Goal: Information Seeking & Learning: Check status

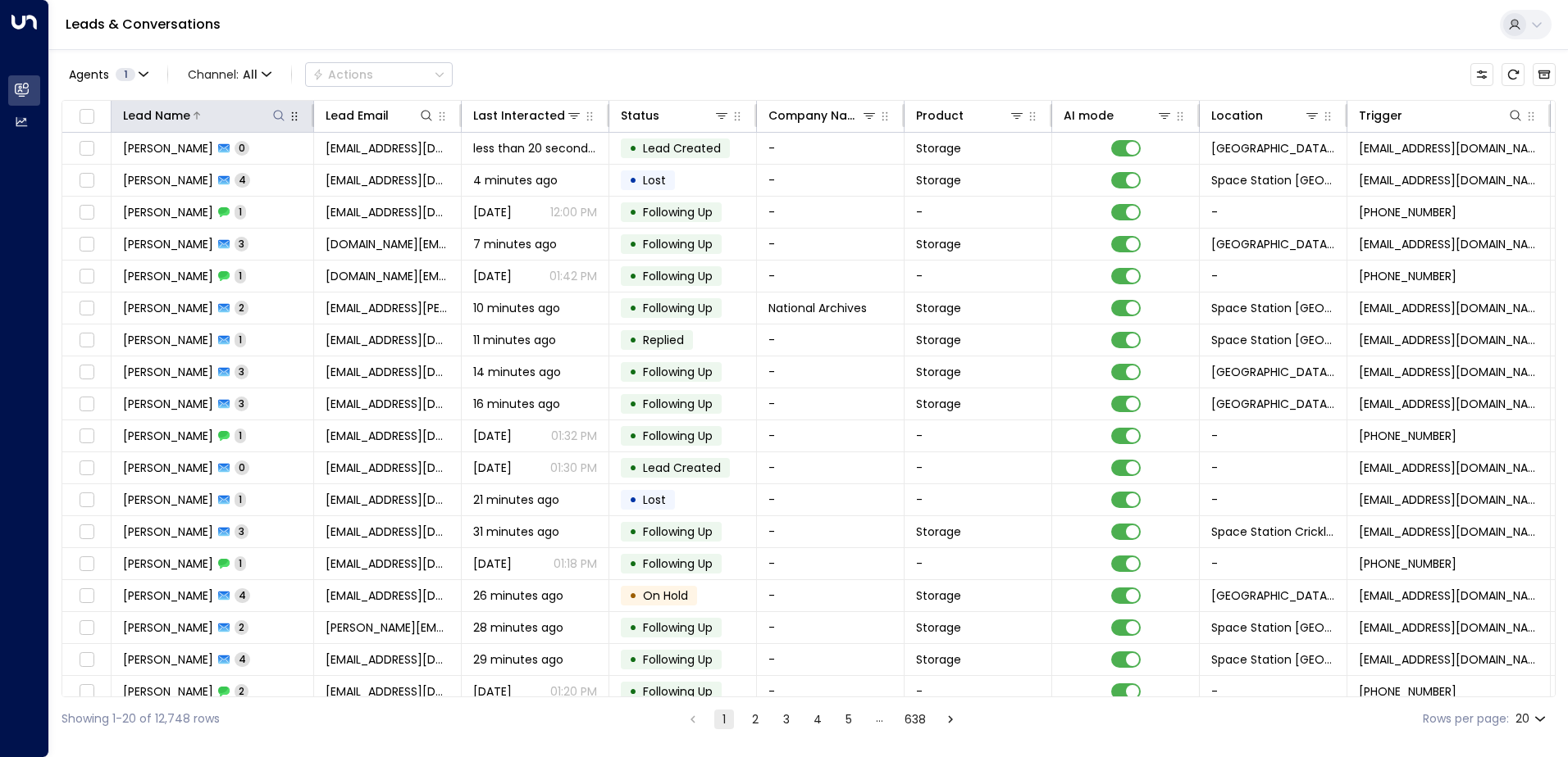
click at [281, 119] on icon at bounding box center [278, 116] width 13 height 13
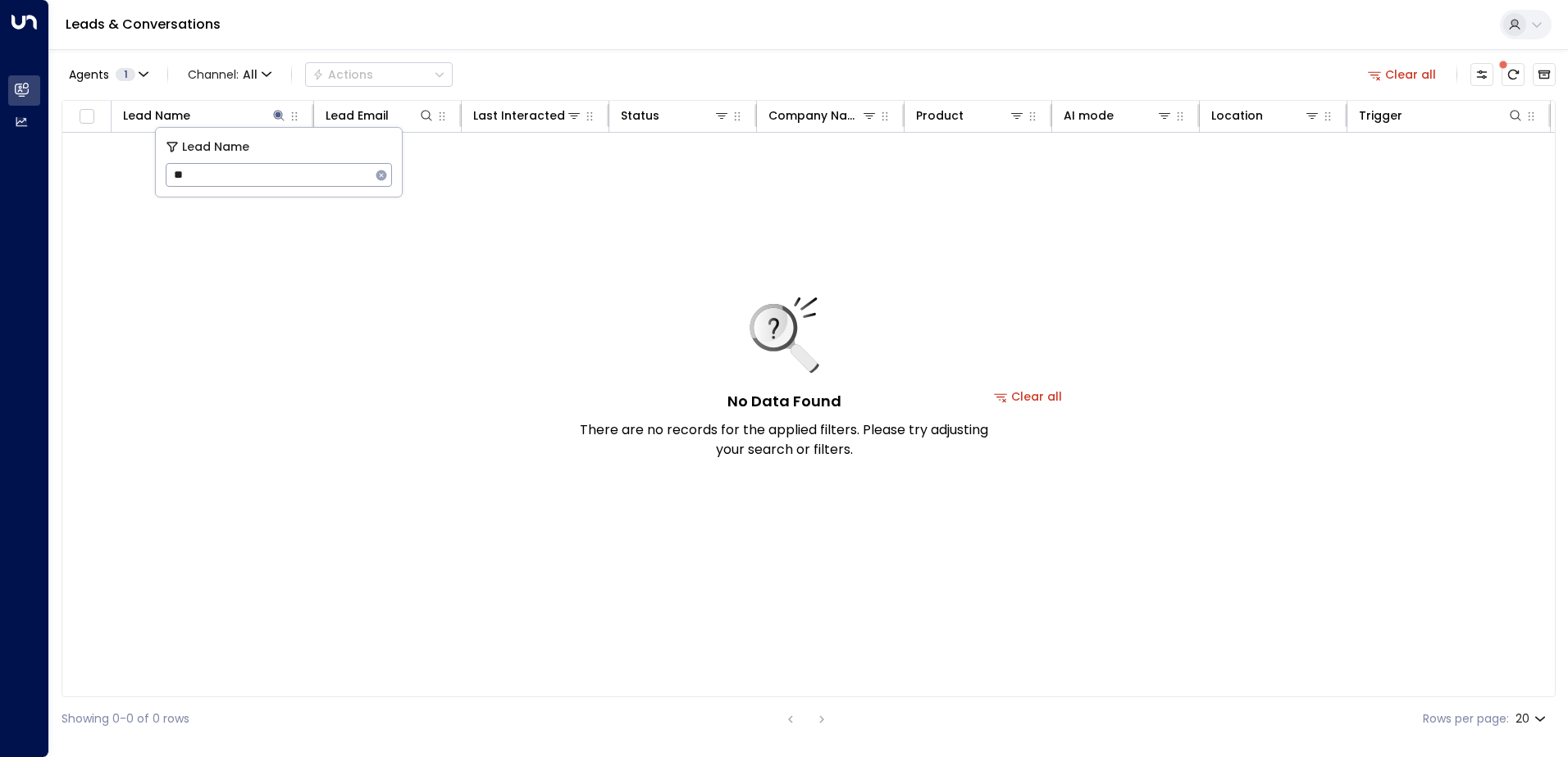
type input "*"
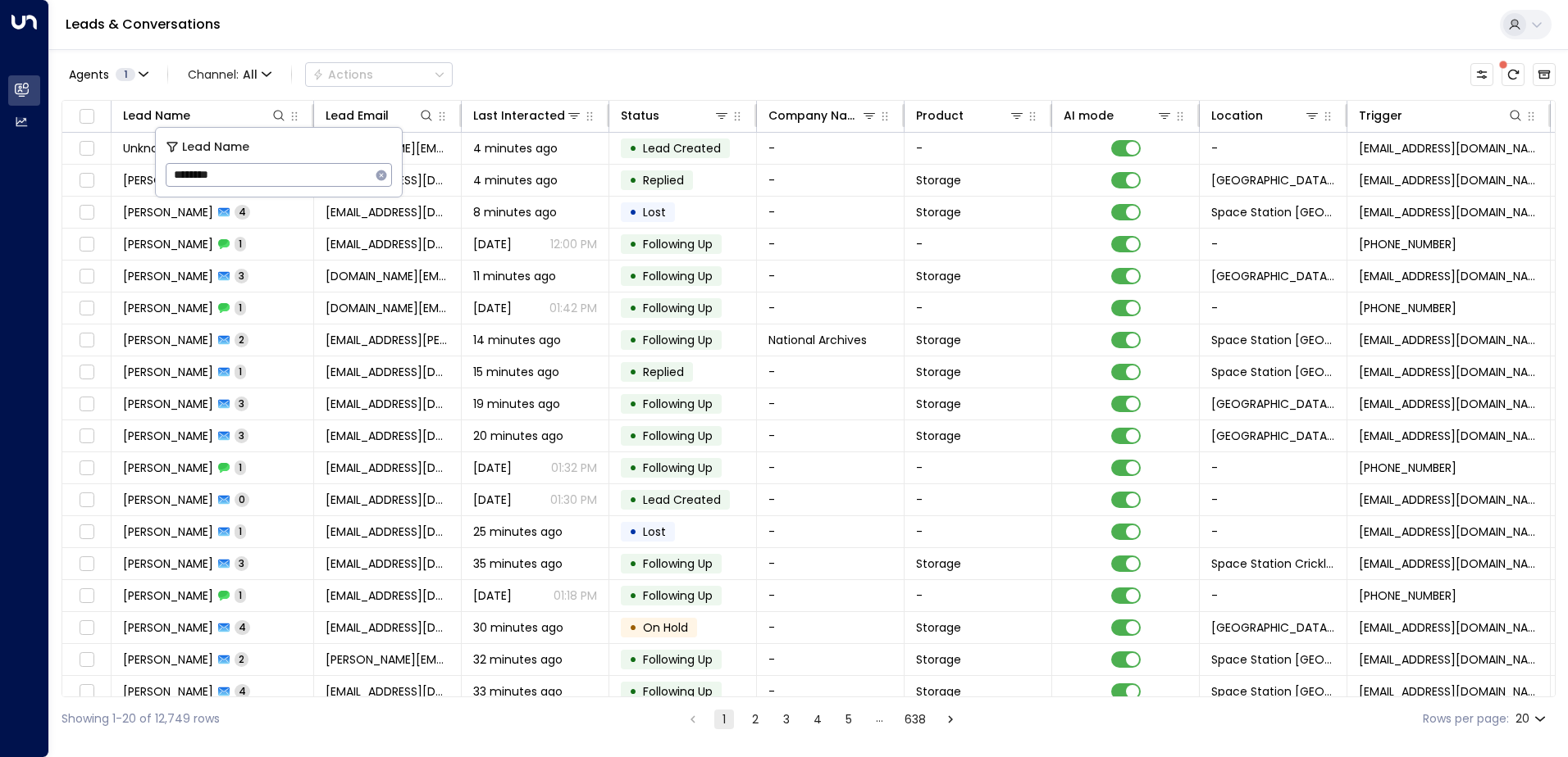
type input "*********"
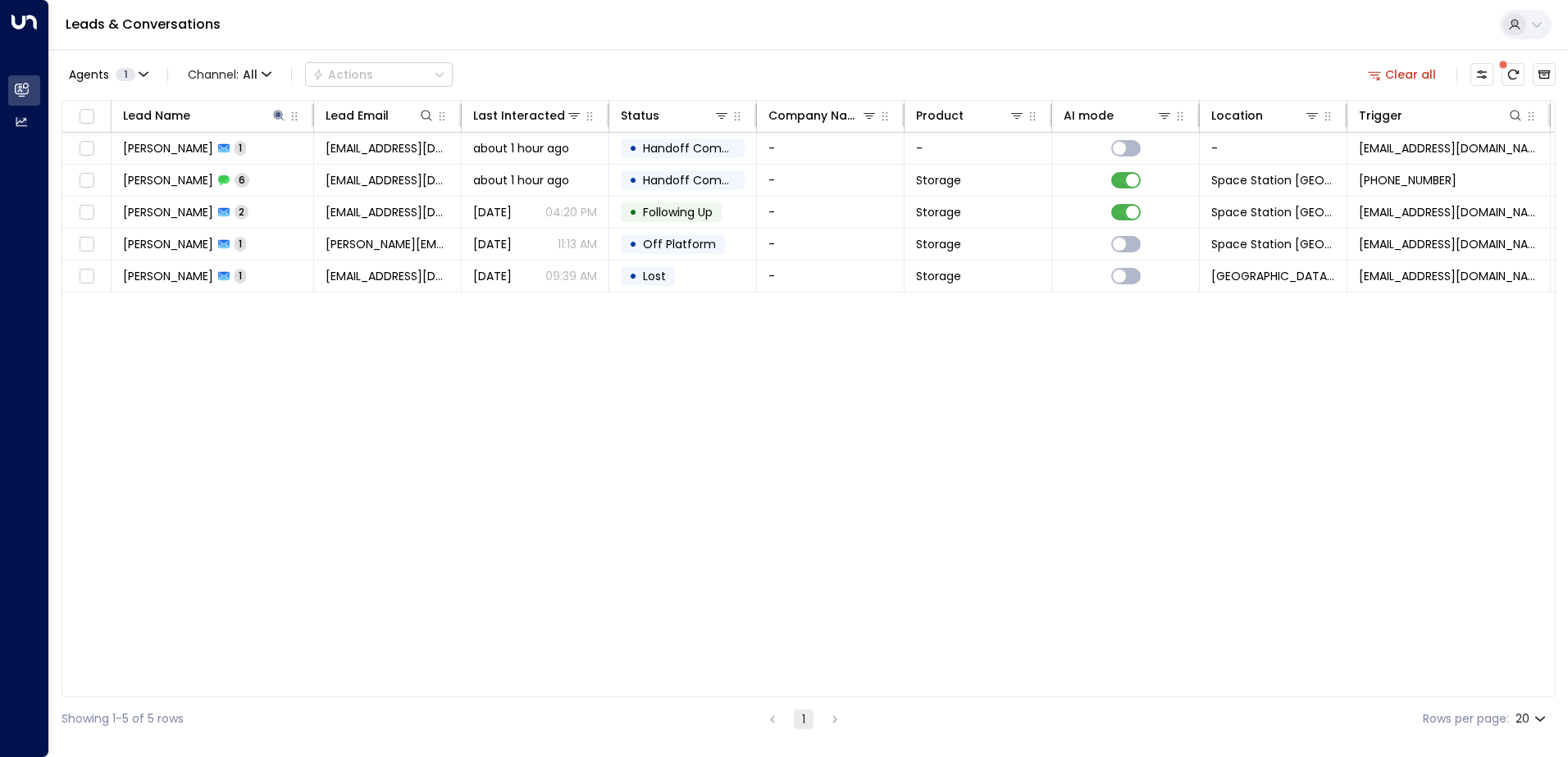
click at [460, 423] on div "Lead Name Lead Email Last Interacted Status Company Name Product AI mode Locati…" at bounding box center [809, 399] width 1494 height 597
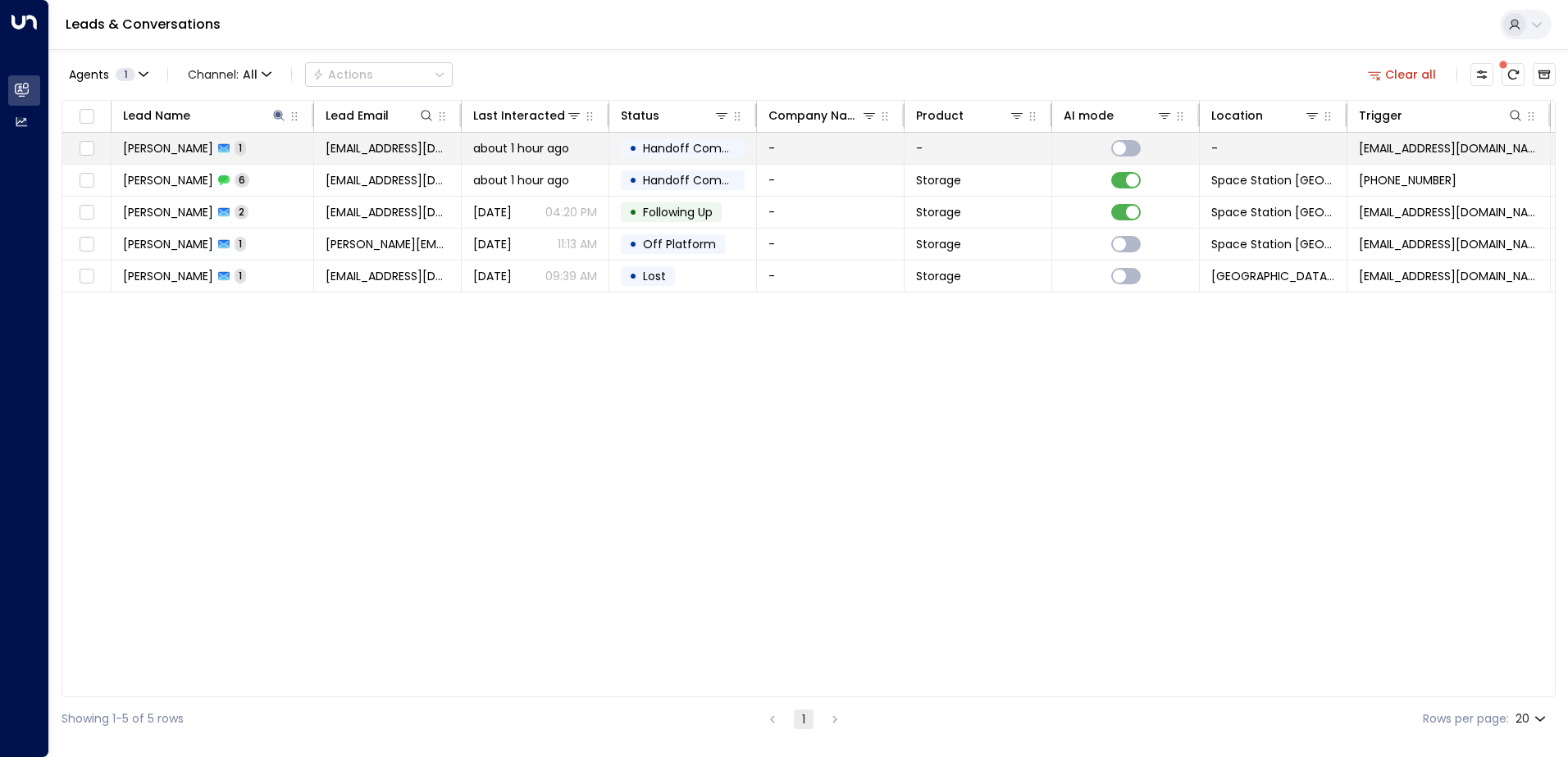
click at [540, 147] on span "about 1 hour ago" at bounding box center [521, 149] width 96 height 17
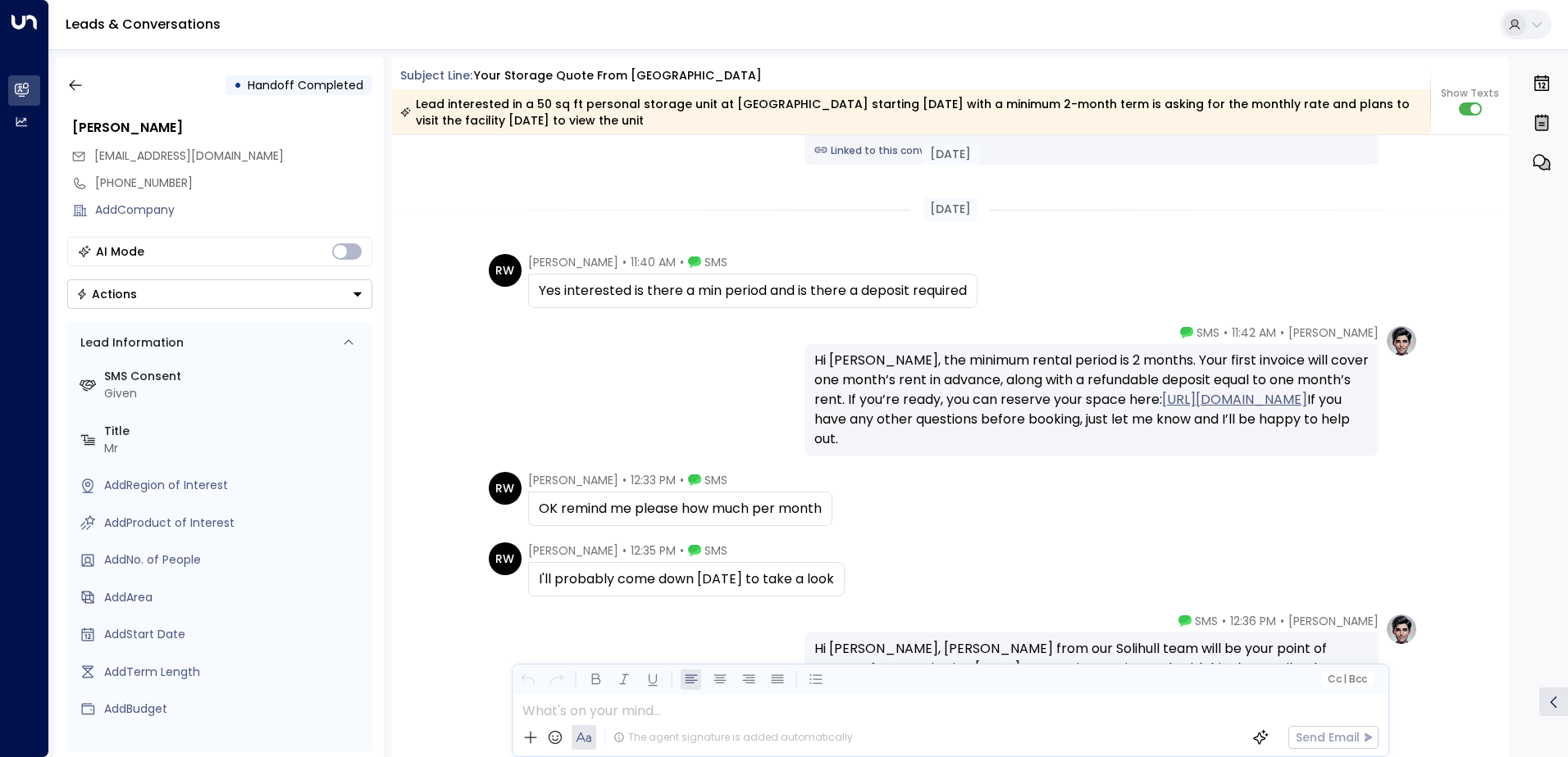
scroll to position [316, 0]
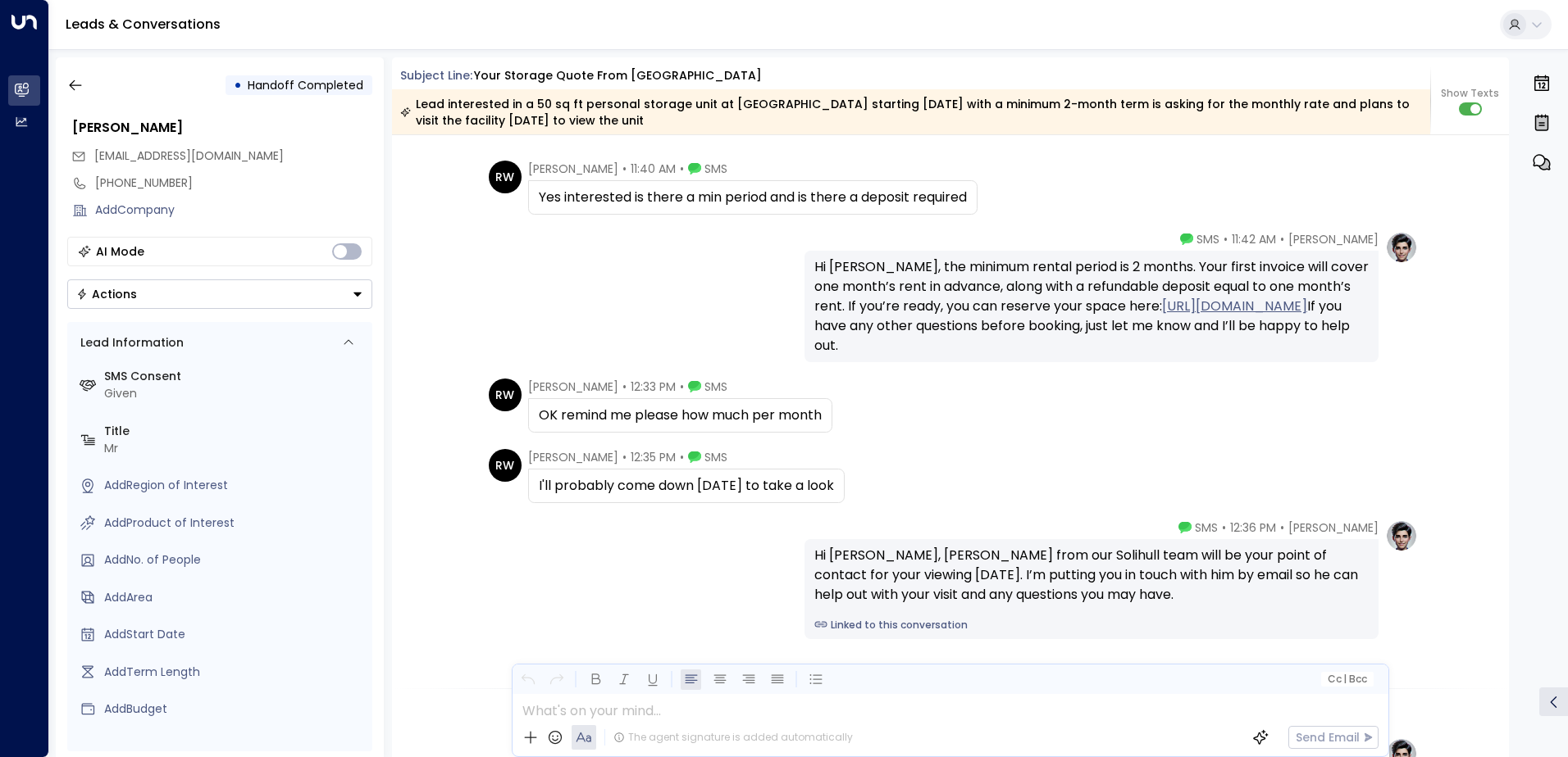
drag, startPoint x: 854, startPoint y: 484, endPoint x: 527, endPoint y: 474, distance: 327.2
click at [528, 474] on div "I'll probably come down [DATE] to take a look" at bounding box center [687, 485] width 316 height 34
drag, startPoint x: 527, startPoint y: 474, endPoint x: 646, endPoint y: 488, distance: 119.8
copy div "I'll probably come down [DATE] to take a look"
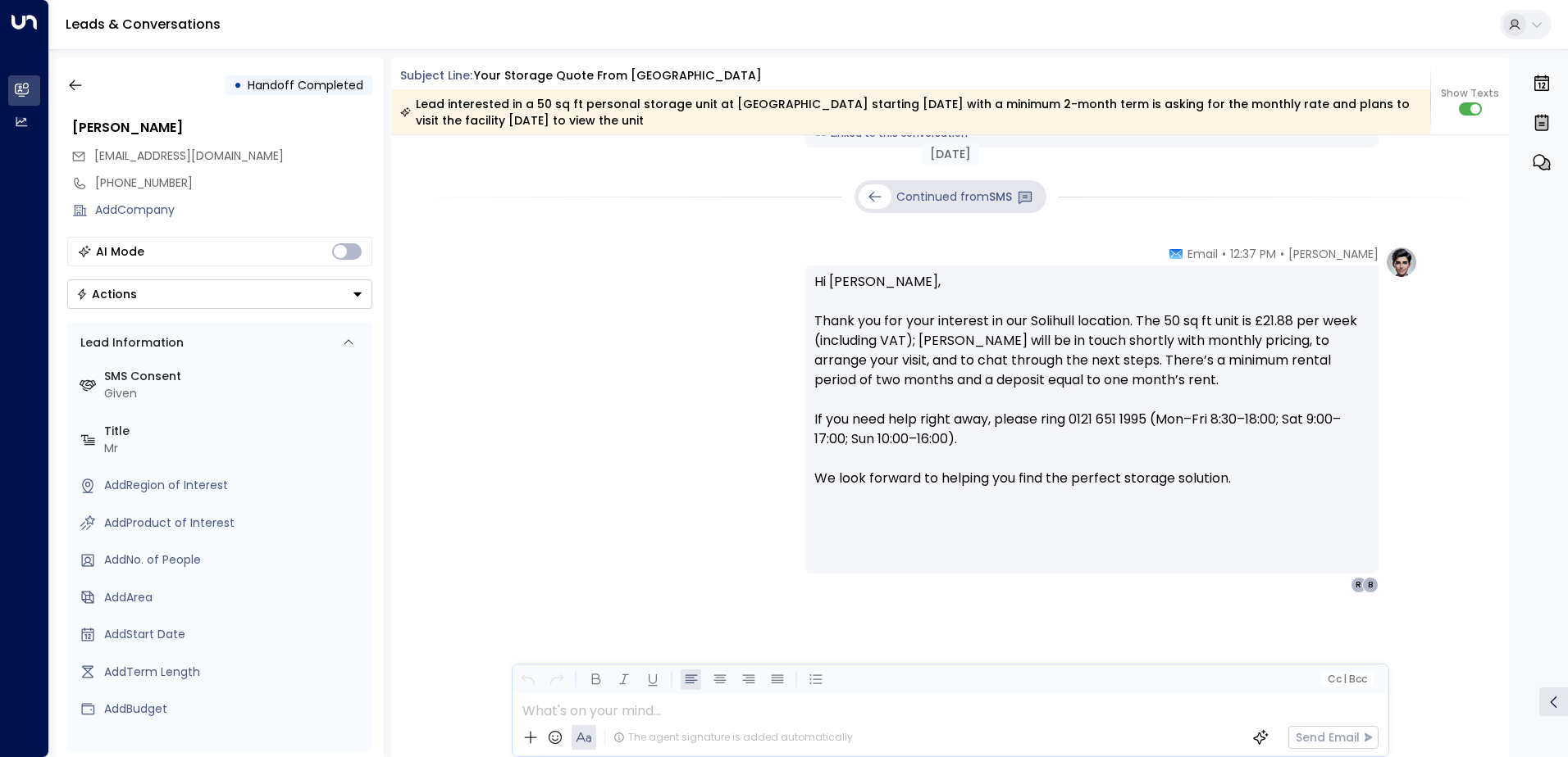
scroll to position [808, 0]
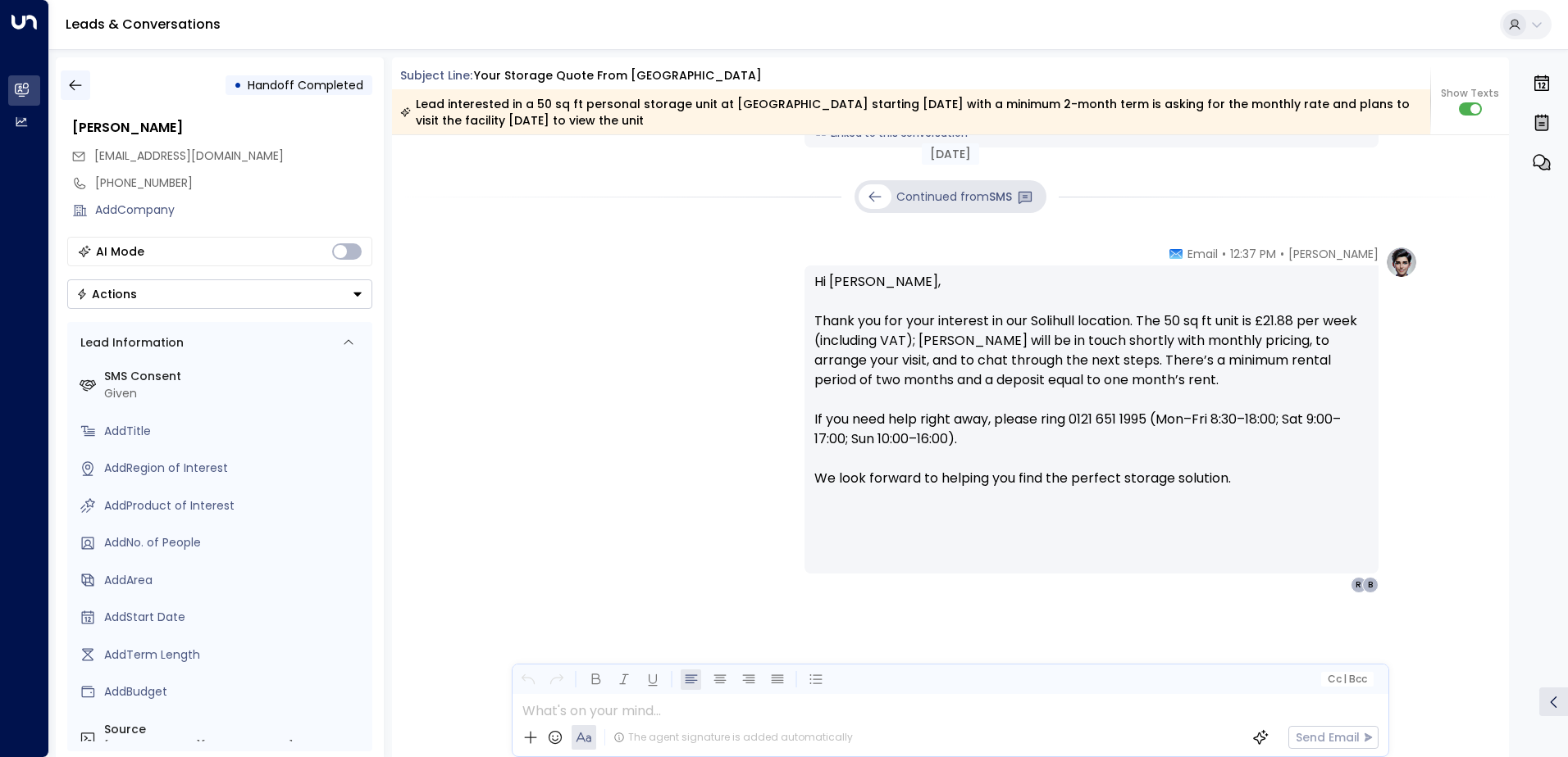
click at [82, 86] on icon "button" at bounding box center [75, 85] width 17 height 17
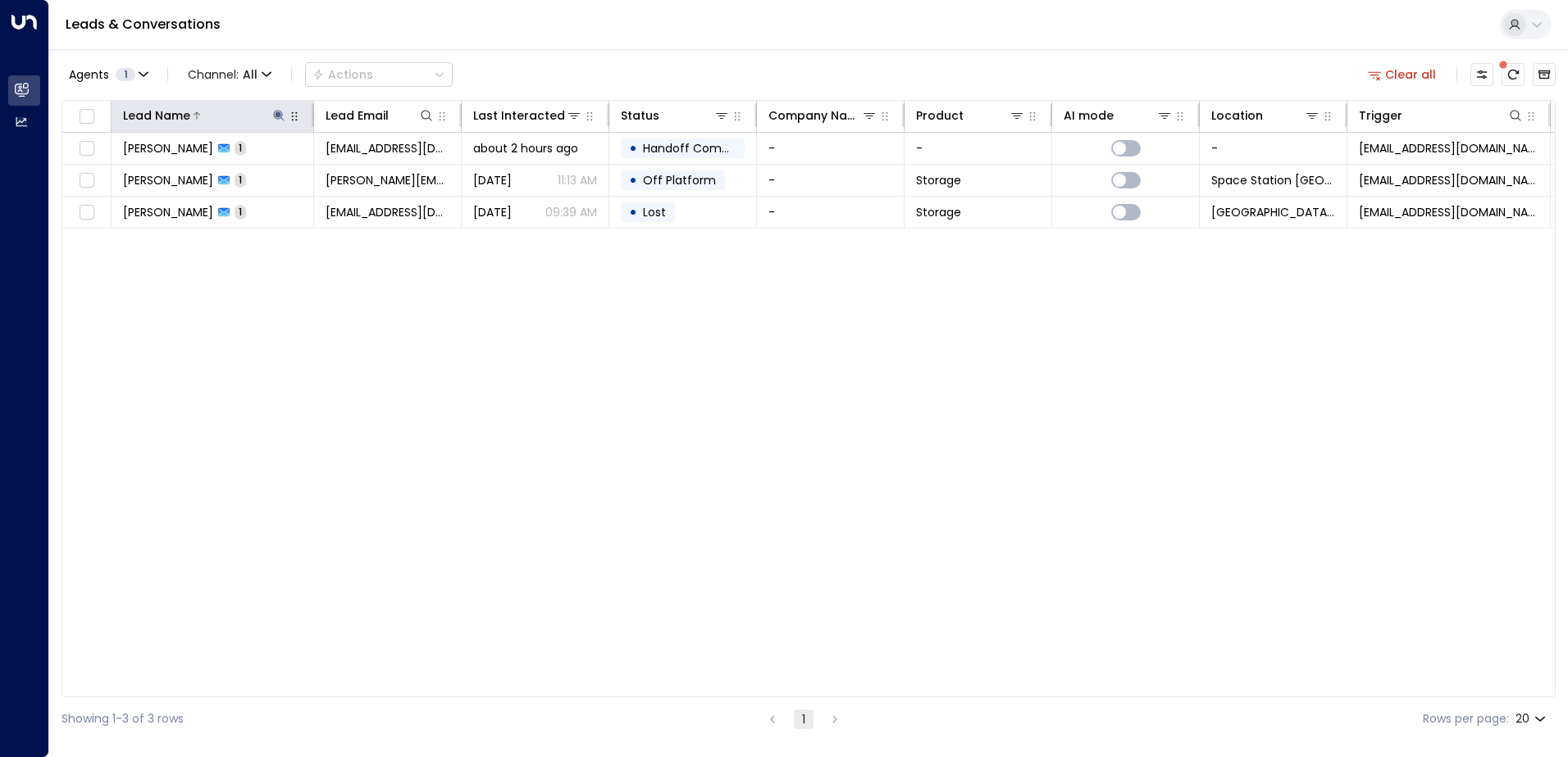
click at [281, 117] on icon at bounding box center [278, 116] width 13 height 13
click at [381, 174] on icon "button" at bounding box center [381, 175] width 13 height 13
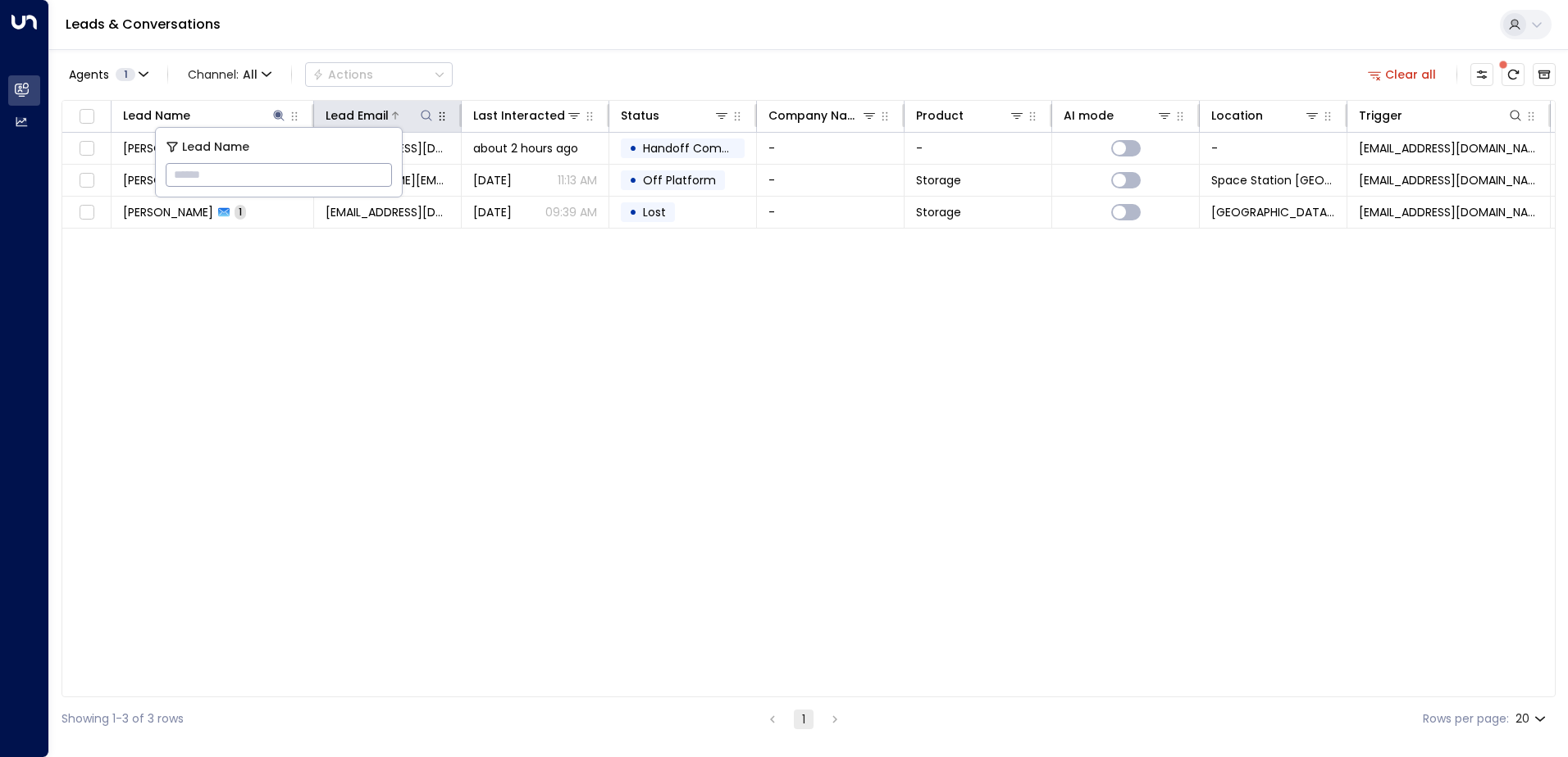
click at [425, 114] on icon at bounding box center [426, 116] width 13 height 13
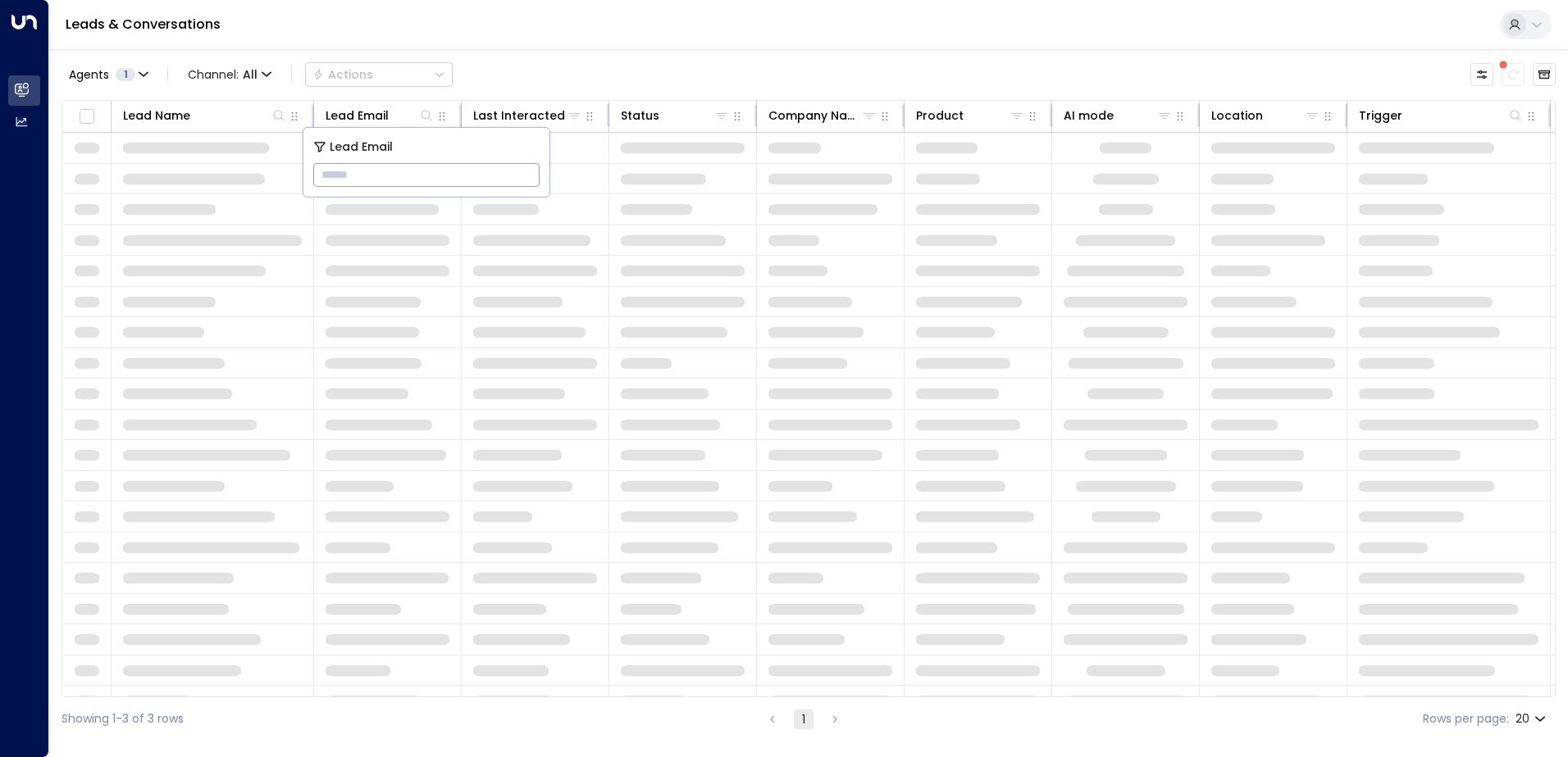
click at [396, 174] on input "text" at bounding box center [426, 175] width 226 height 30
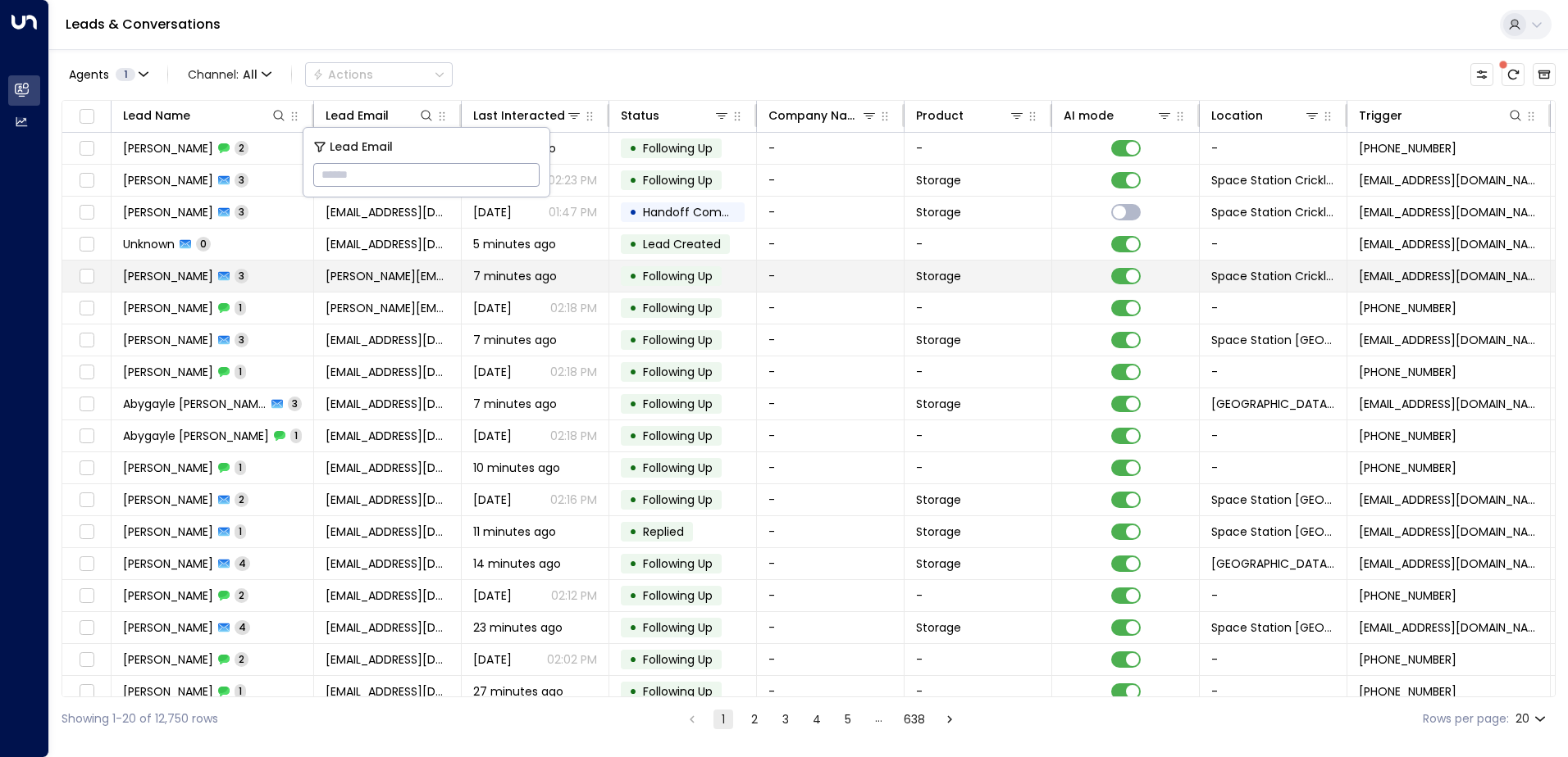
type input "**********"
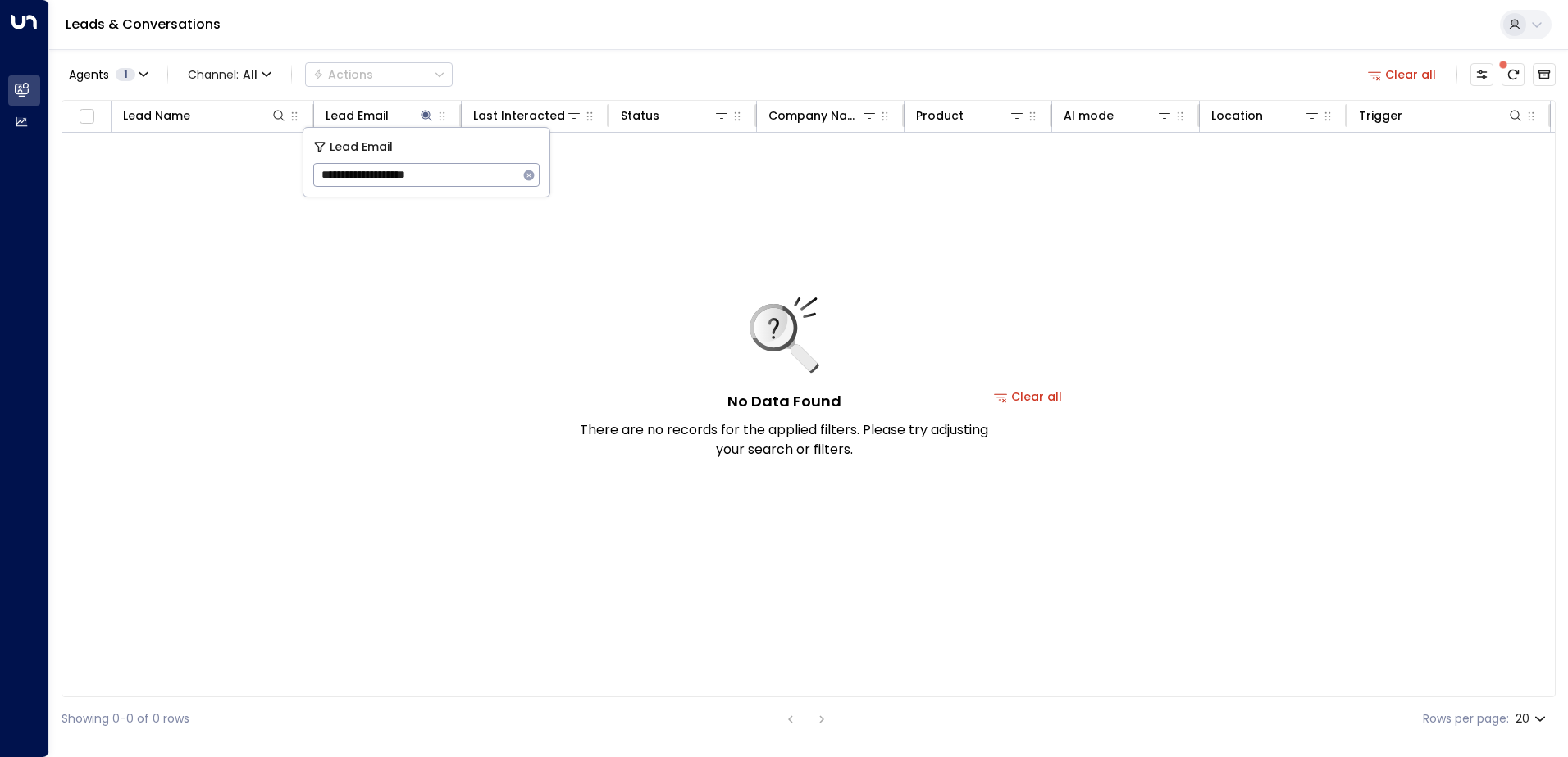
click at [582, 299] on div "No Data Found There are no records for the applied filters. Please try adjustin…" at bounding box center [784, 378] width 410 height 163
click at [1549, 70] on icon "Archived Leads" at bounding box center [1544, 74] width 13 height 13
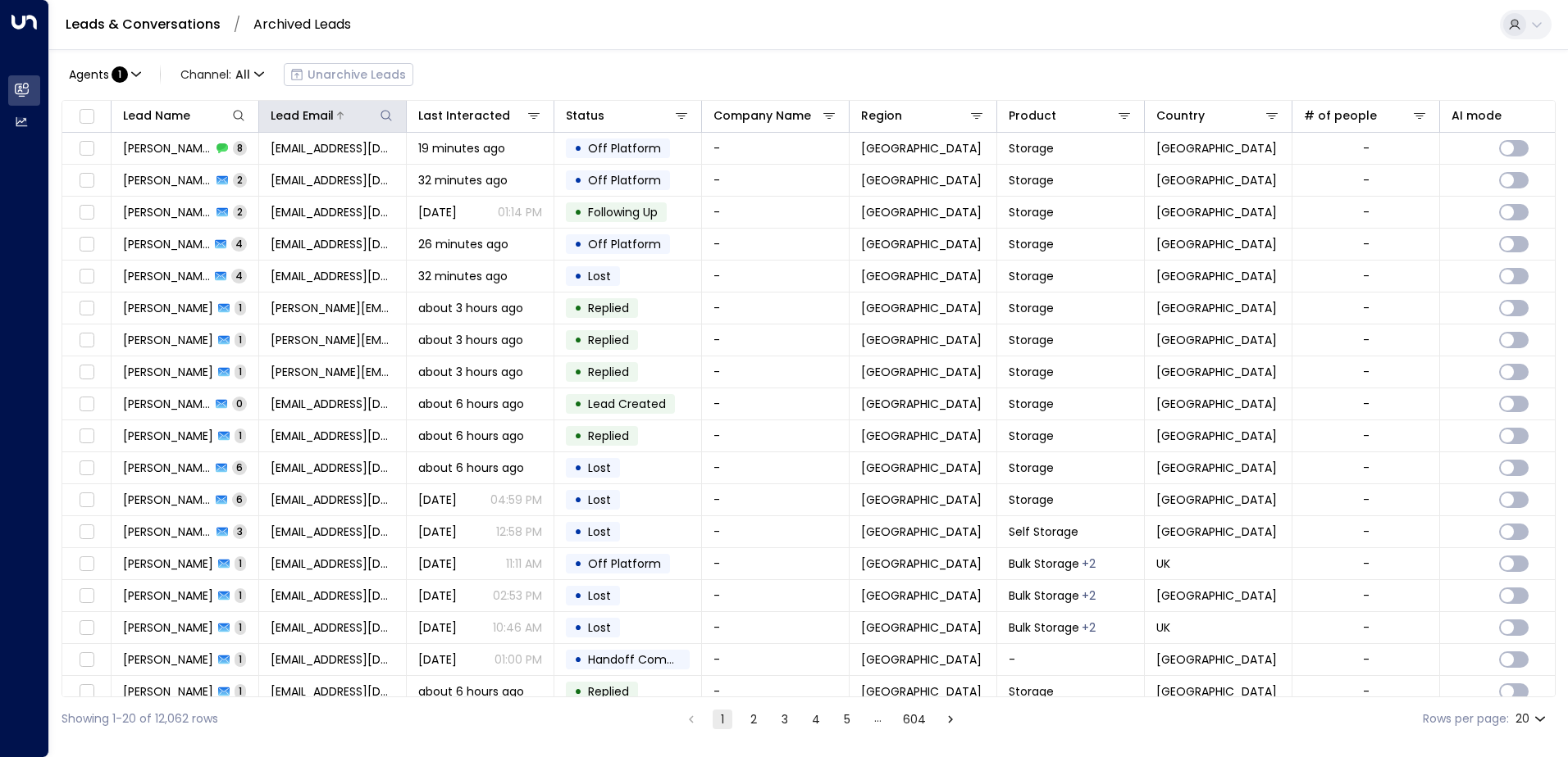
click at [387, 114] on icon at bounding box center [386, 116] width 13 height 13
click at [317, 175] on input "text" at bounding box center [386, 175] width 226 height 30
type input "**********"
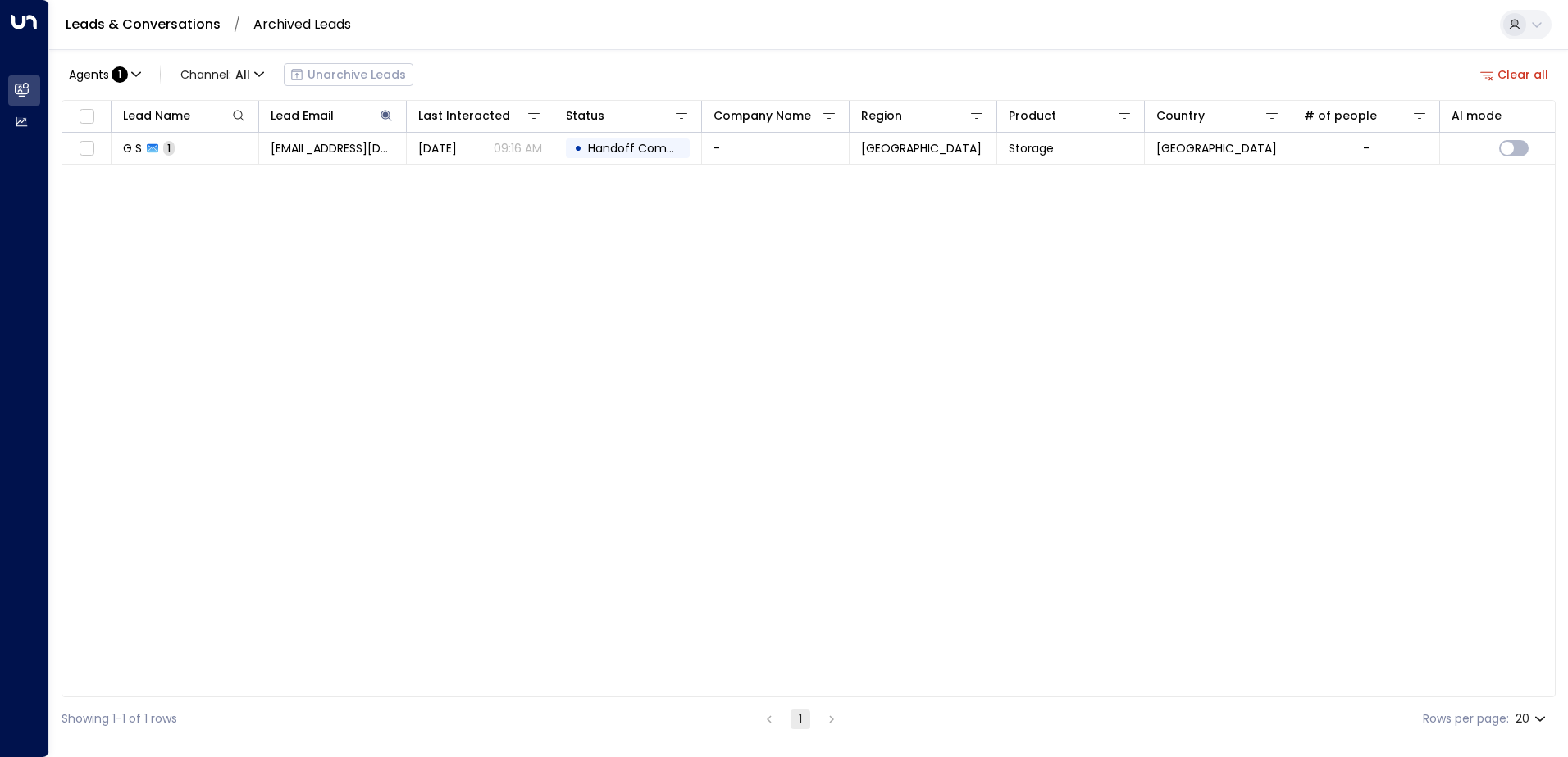
click at [604, 345] on div "Lead Name Lead Email Last Interacted Status Company Name Region Product Country…" at bounding box center [809, 399] width 1494 height 597
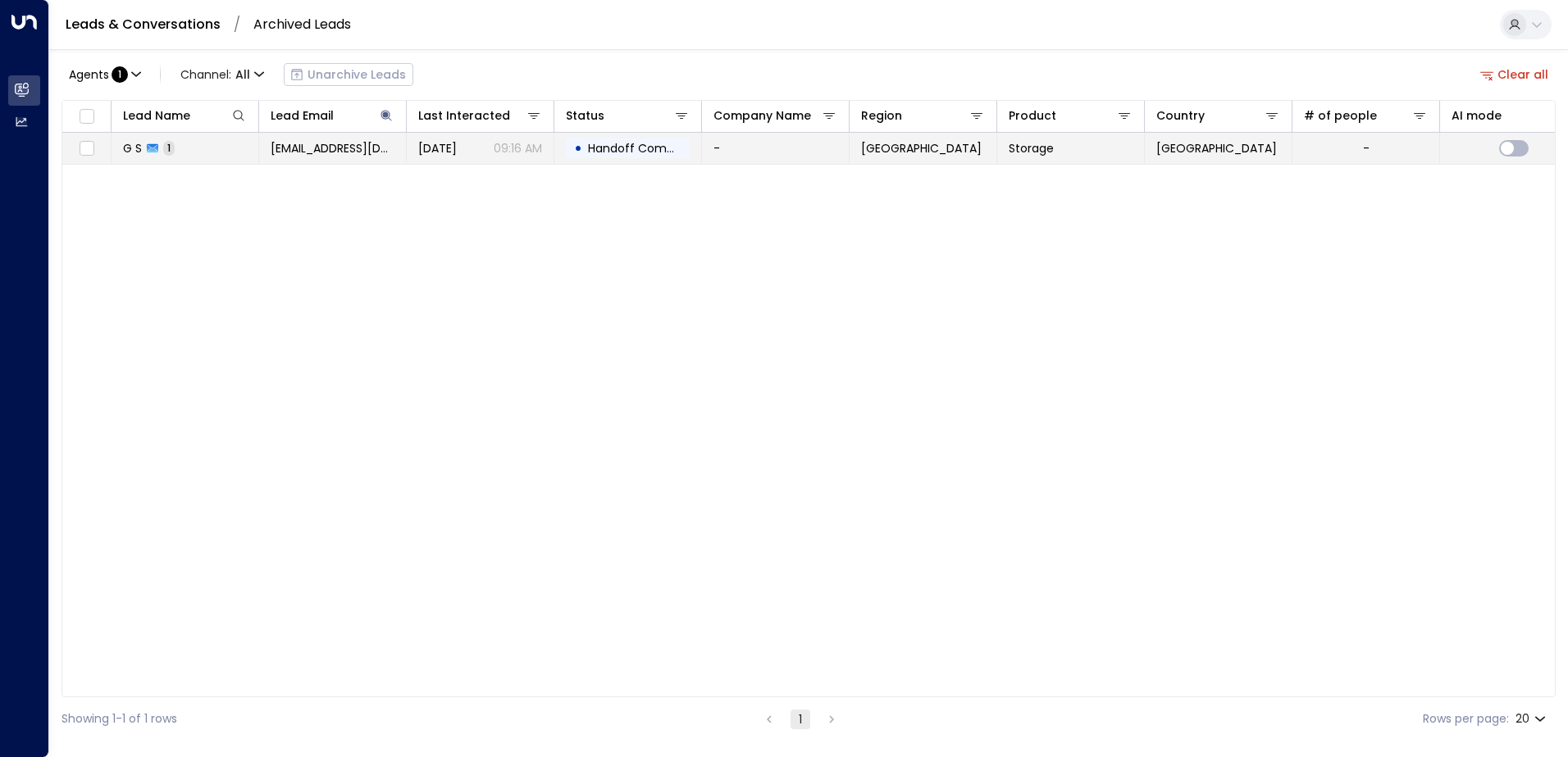
click at [660, 157] on div "• Handoff Completed" at bounding box center [628, 148] width 124 height 19
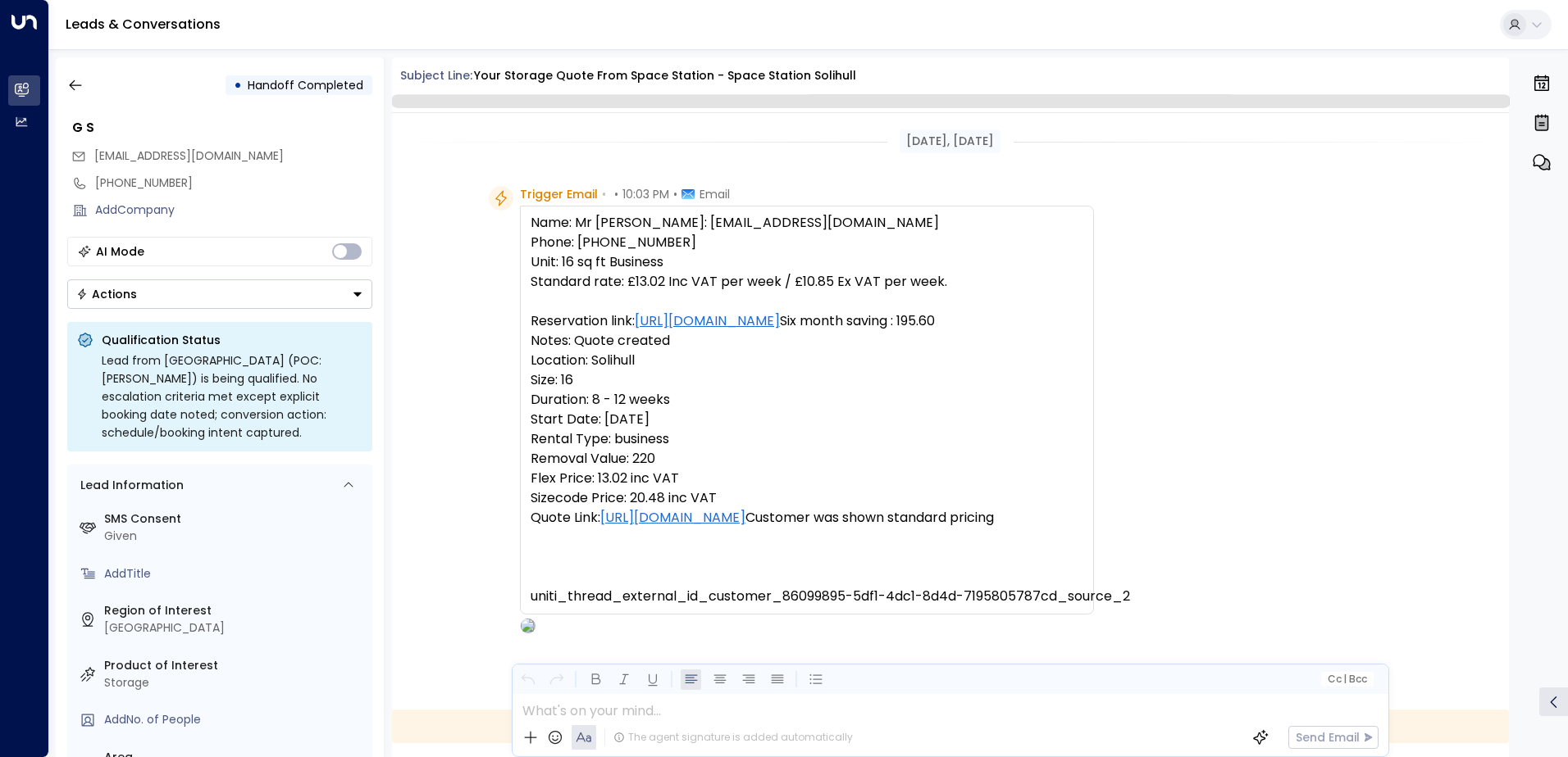
scroll to position [494, 0]
